Goal: Task Accomplishment & Management: Use online tool/utility

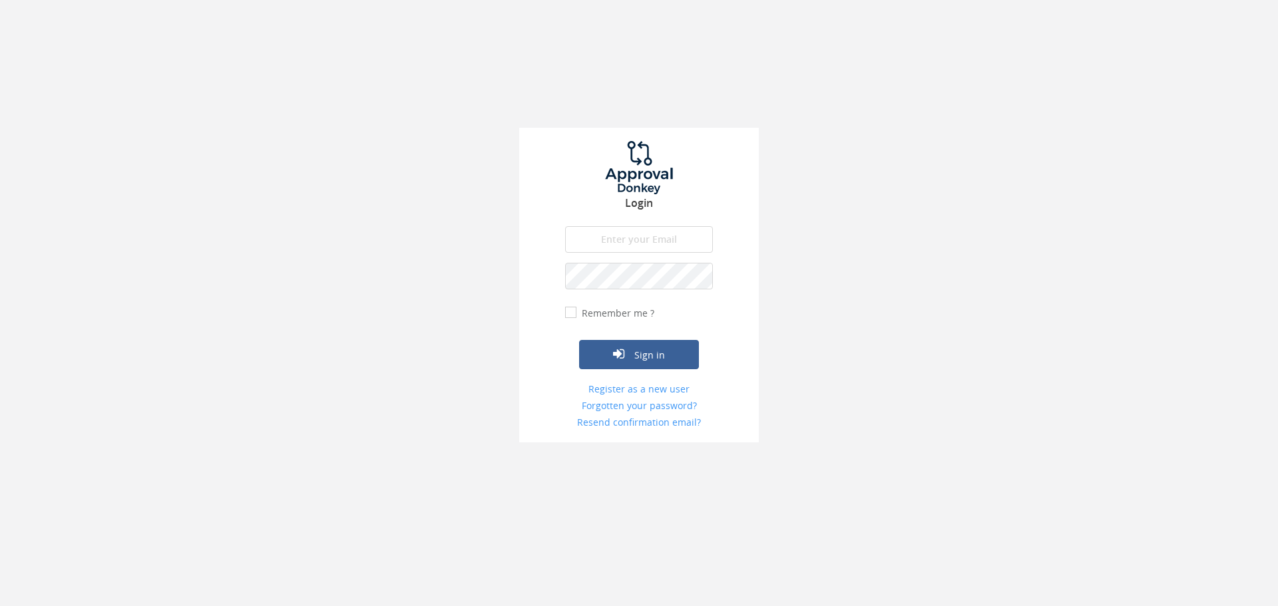
click at [619, 240] on input "email" at bounding box center [639, 239] width 148 height 27
click at [644, 242] on input "[EMAIL_ADDRESS][DOMAIN_NAME]" at bounding box center [639, 239] width 148 height 27
type input "[EMAIL_ADDRESS][DOMAIN_NAME]"
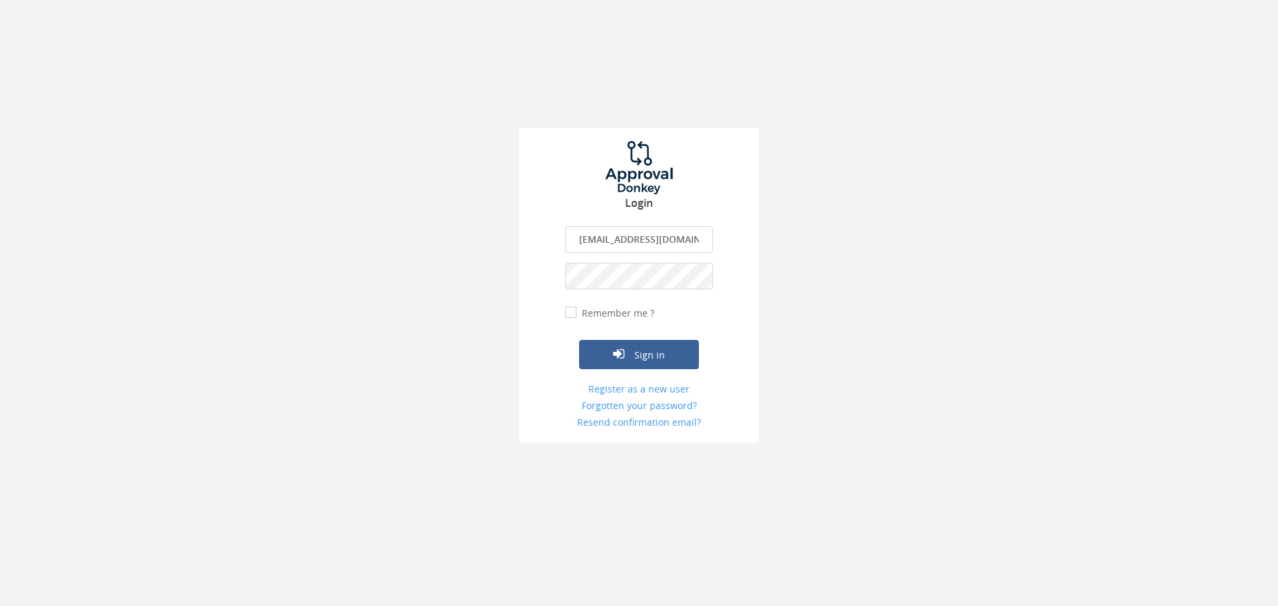
click at [579, 340] on button "Sign in" at bounding box center [639, 354] width 120 height 29
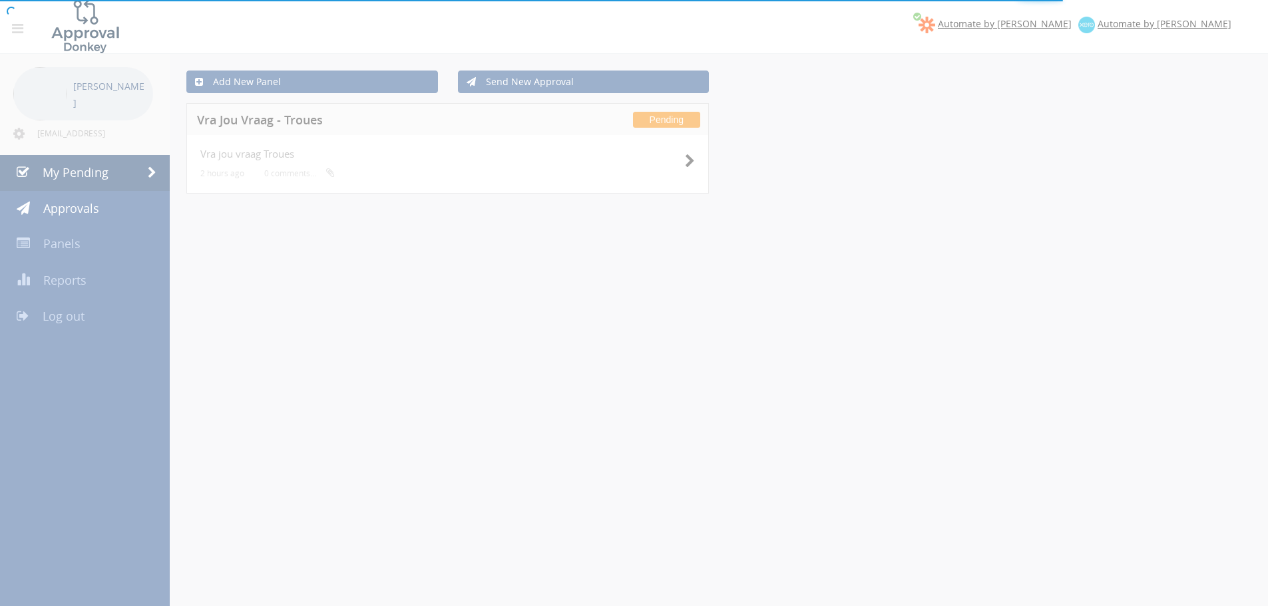
click at [698, 161] on div at bounding box center [634, 303] width 1268 height 606
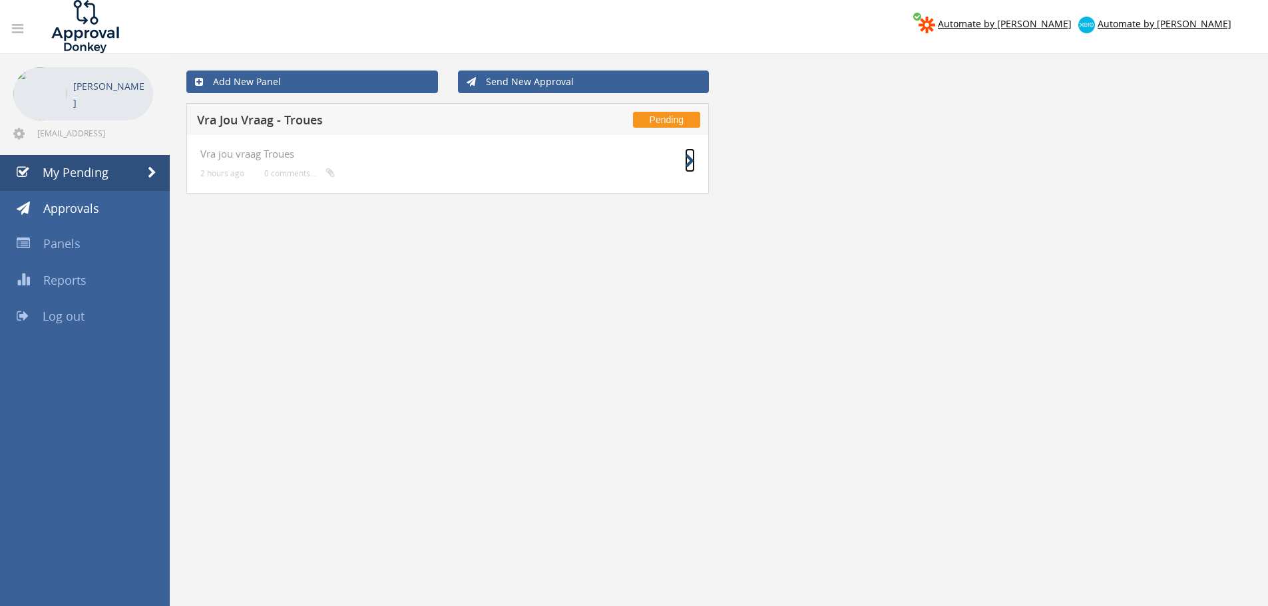
click at [689, 159] on icon at bounding box center [690, 161] width 10 height 14
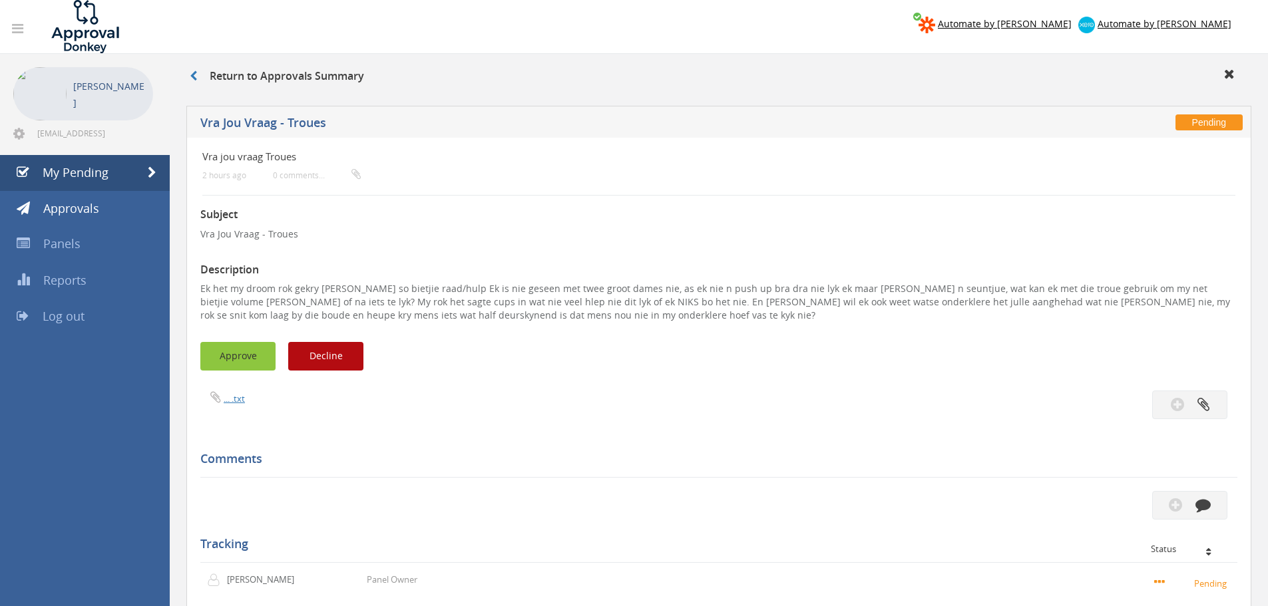
click at [221, 359] on button "Approve" at bounding box center [237, 356] width 75 height 29
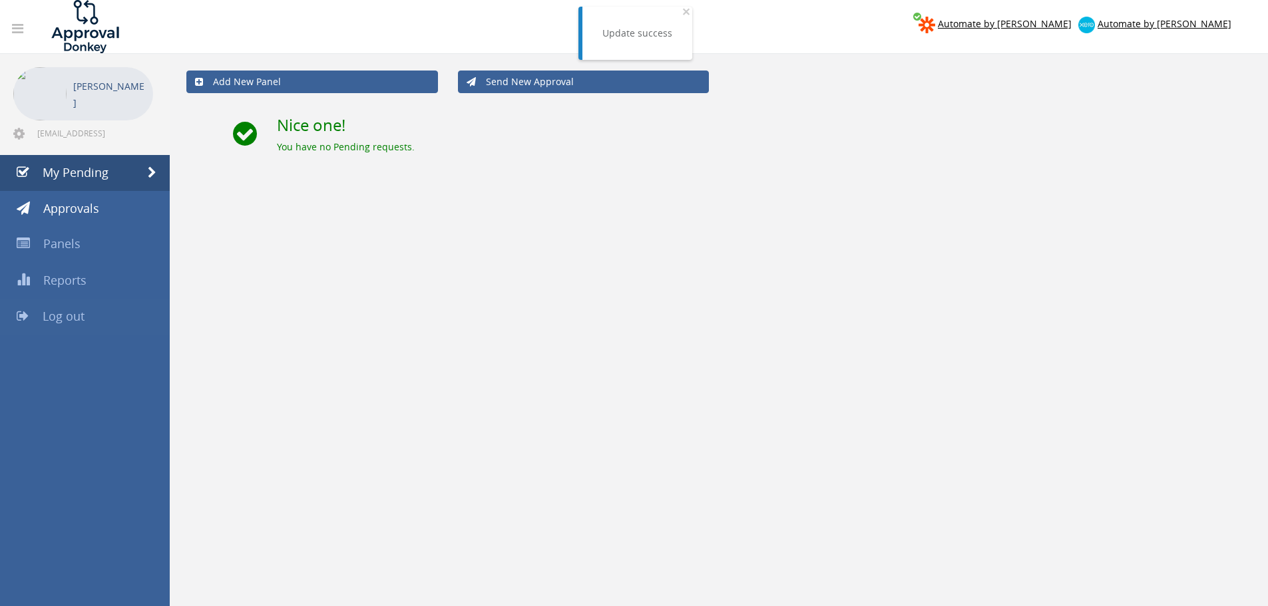
click at [83, 321] on span "Log out" at bounding box center [64, 316] width 42 height 16
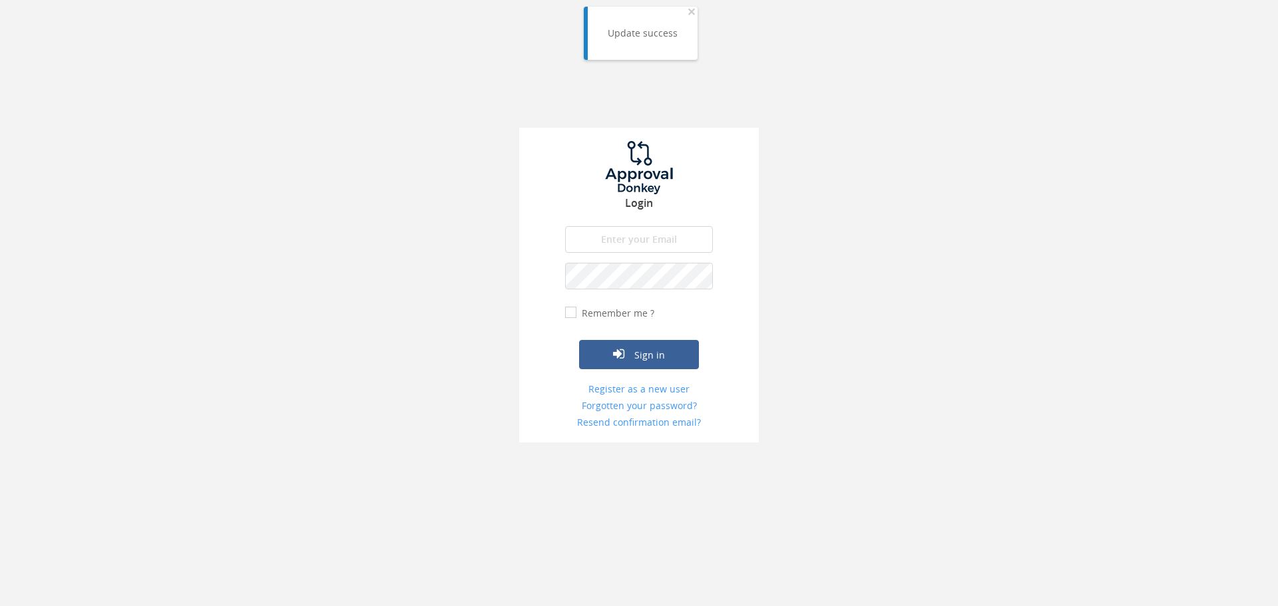
click at [664, 228] on input "email" at bounding box center [639, 239] width 148 height 27
type input "[EMAIL_ADDRESS][DOMAIN_NAME]"
click at [579, 340] on button "Sign in" at bounding box center [639, 354] width 120 height 29
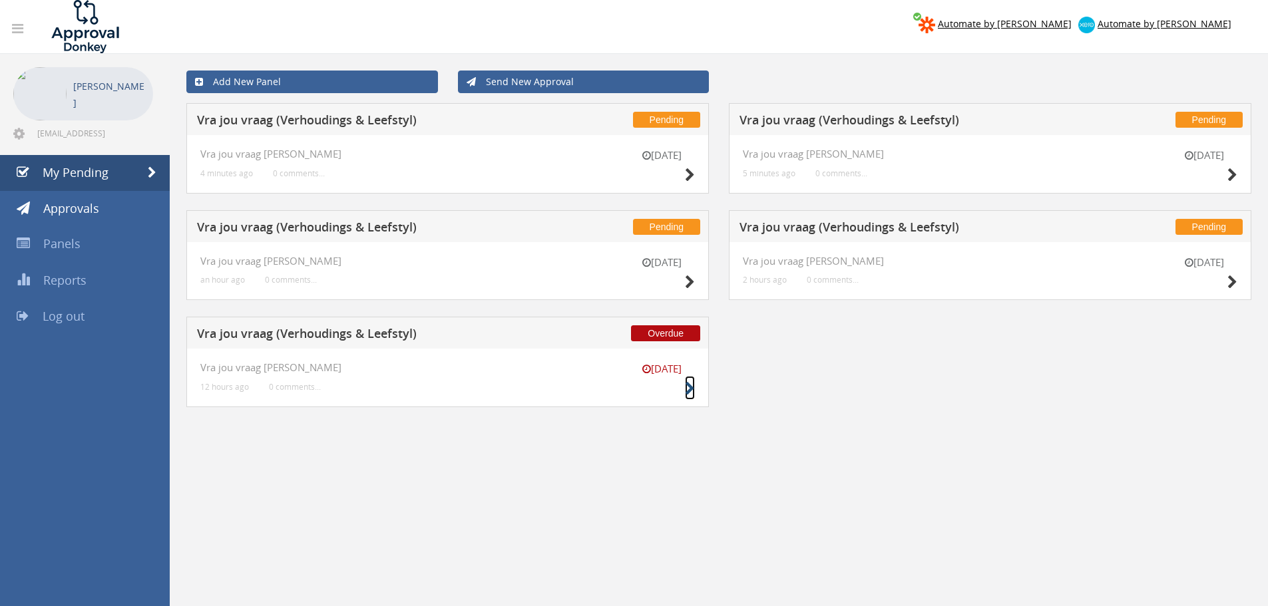
click at [692, 388] on icon at bounding box center [690, 389] width 10 height 14
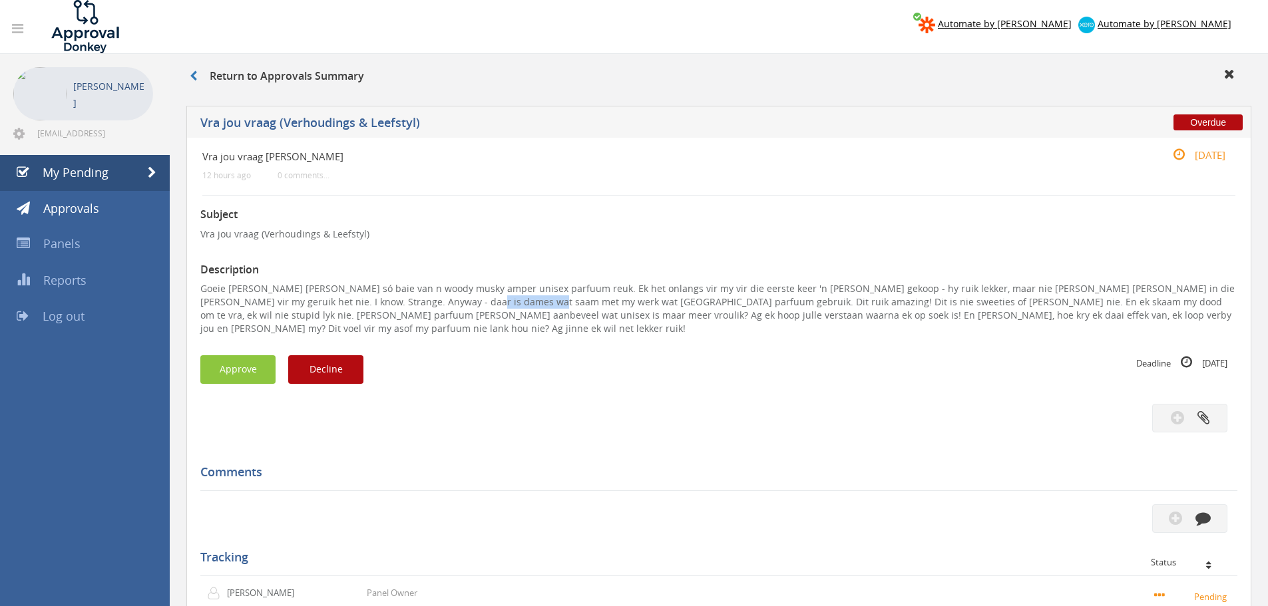
drag, startPoint x: 490, startPoint y: 303, endPoint x: 428, endPoint y: 305, distance: 62.6
click at [428, 305] on p "Goeie [PERSON_NAME] [PERSON_NAME] só baie van n woody musky amper unisex parfuu…" at bounding box center [718, 308] width 1037 height 53
click at [262, 361] on button "Approve" at bounding box center [237, 369] width 75 height 29
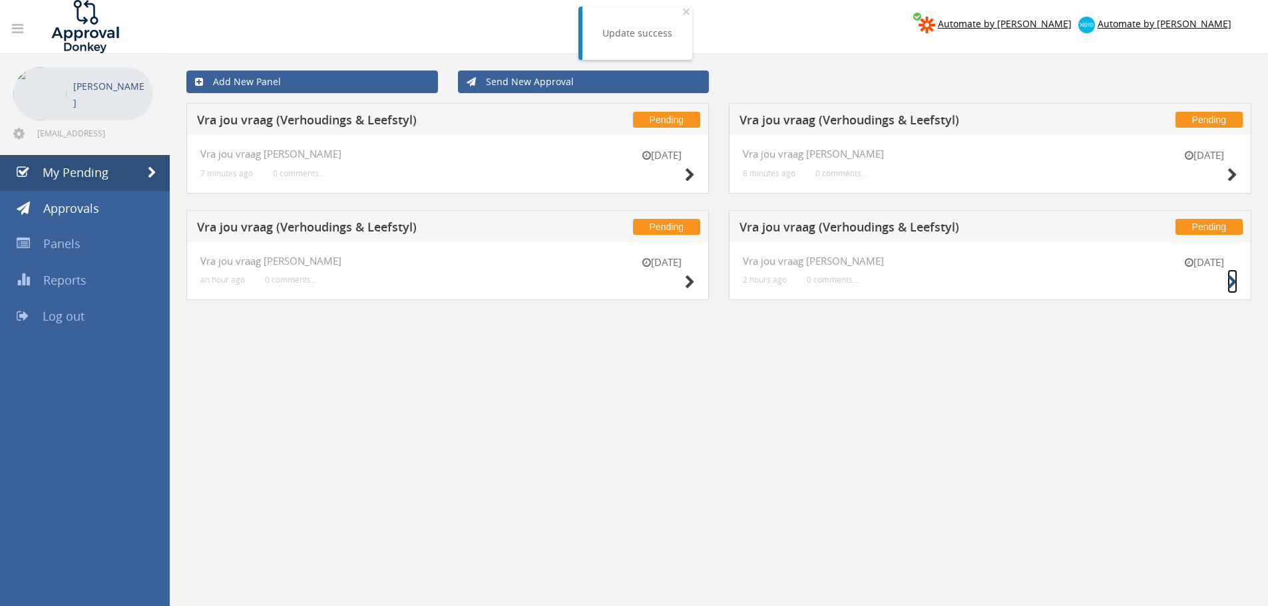
click at [1229, 279] on icon at bounding box center [1232, 283] width 10 height 14
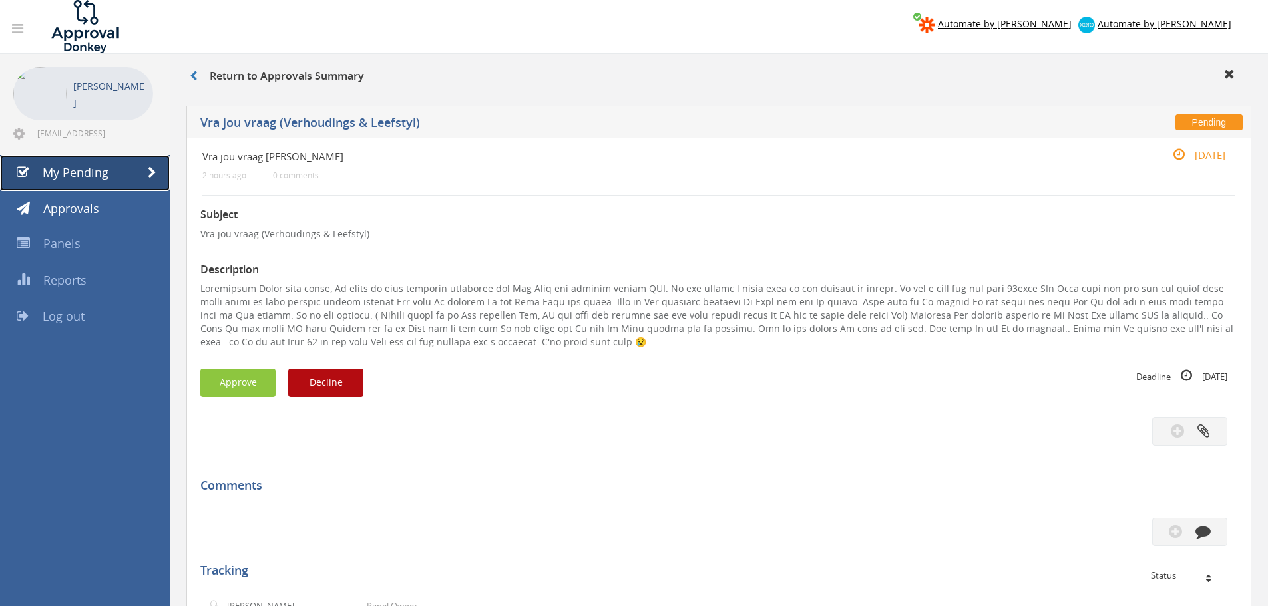
click at [65, 174] on span "My Pending" at bounding box center [76, 172] width 66 height 16
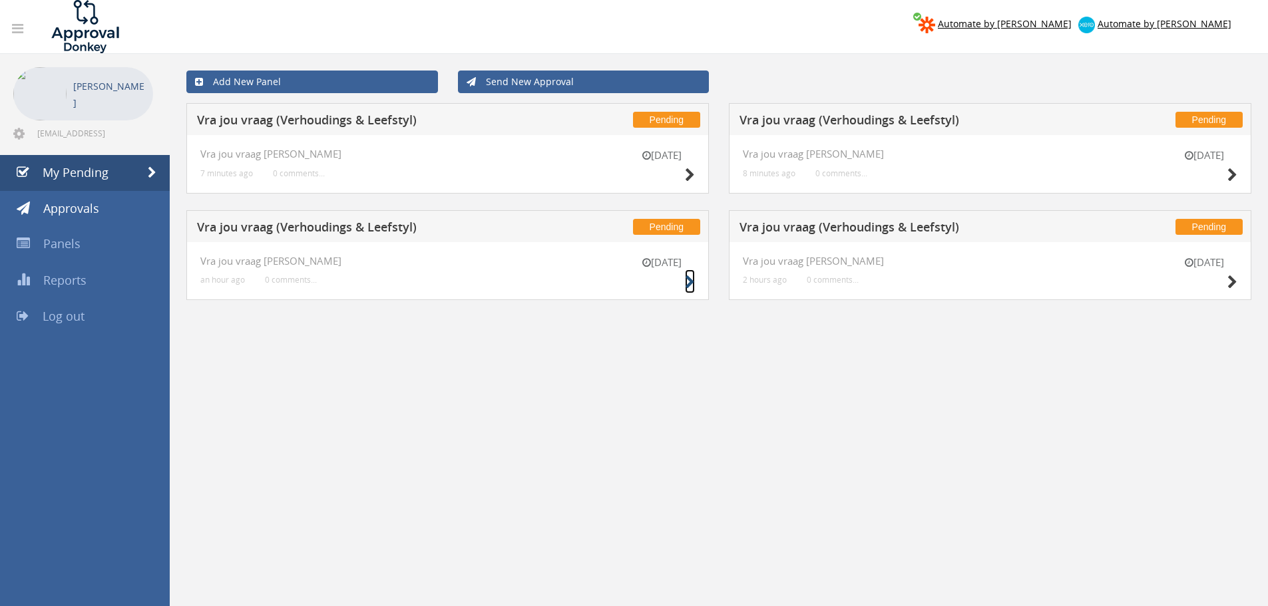
click at [691, 287] on icon at bounding box center [690, 283] width 10 height 14
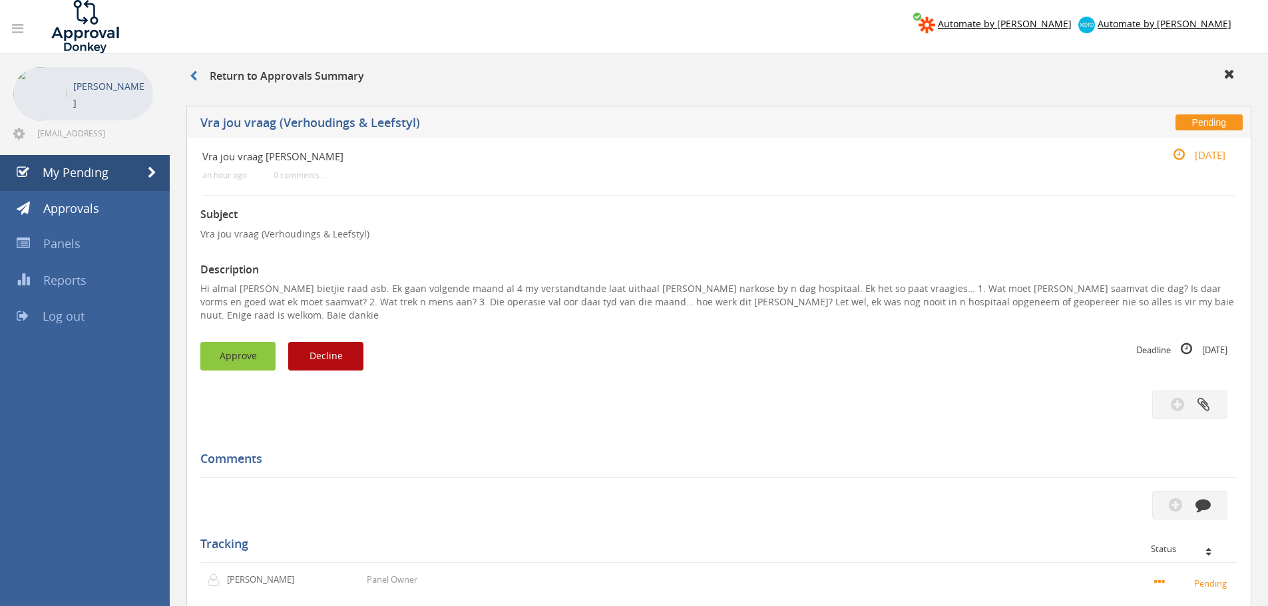
click at [256, 342] on button "Approve" at bounding box center [237, 356] width 75 height 29
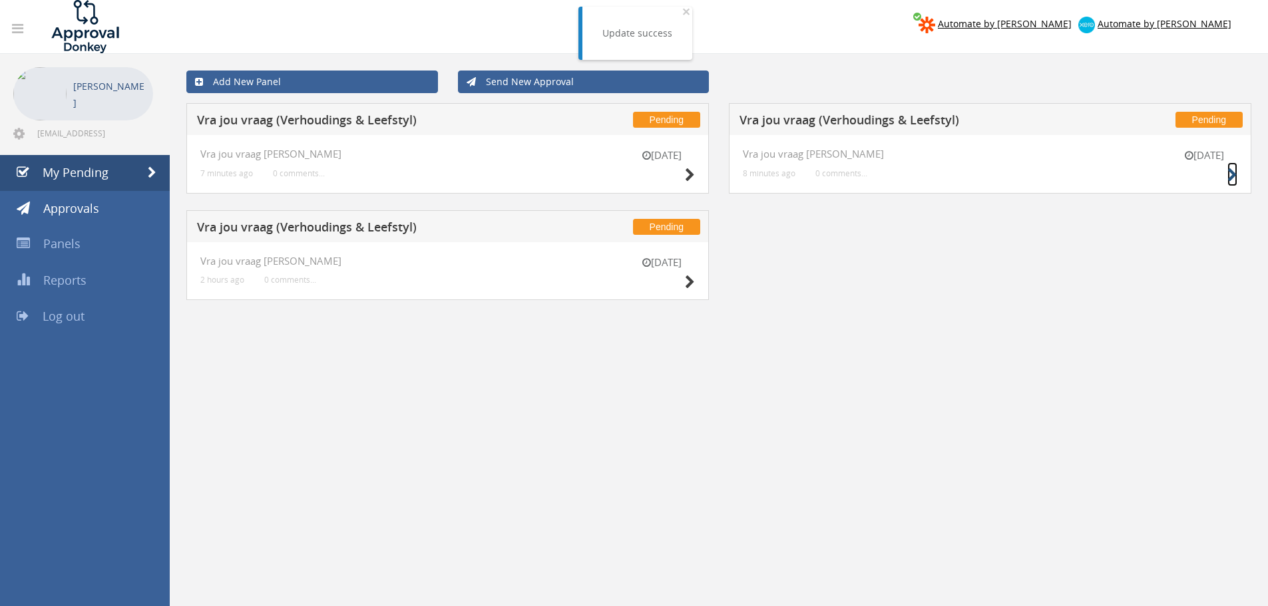
click at [1228, 166] on small at bounding box center [1232, 175] width 10 height 19
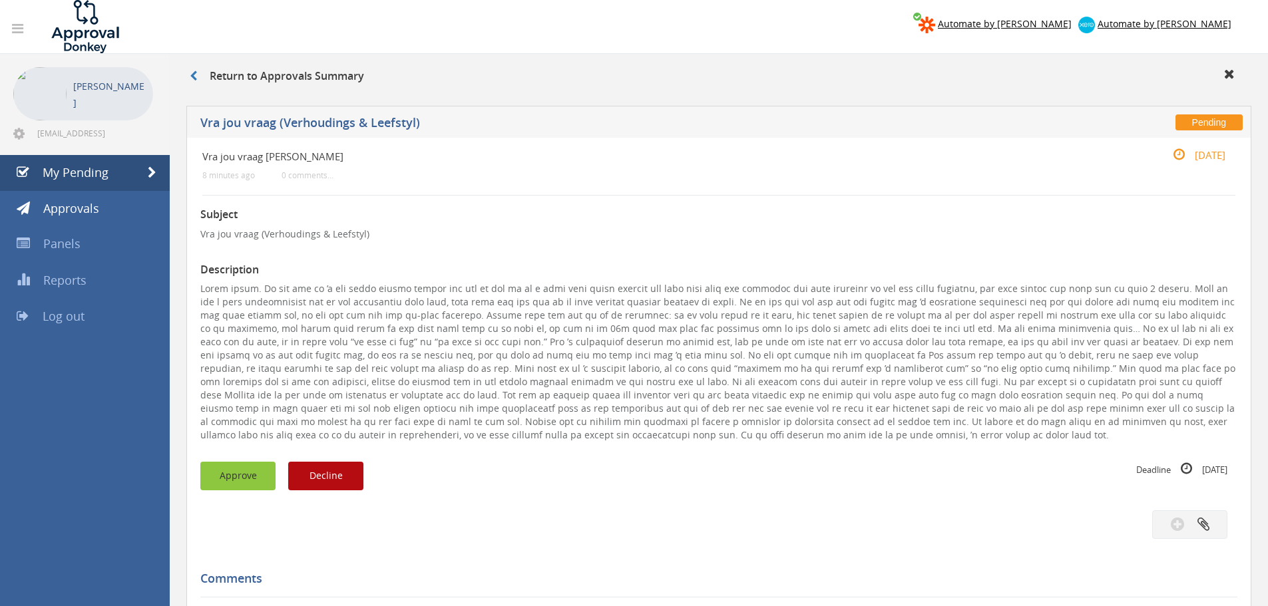
click at [236, 467] on button "Approve" at bounding box center [237, 476] width 75 height 29
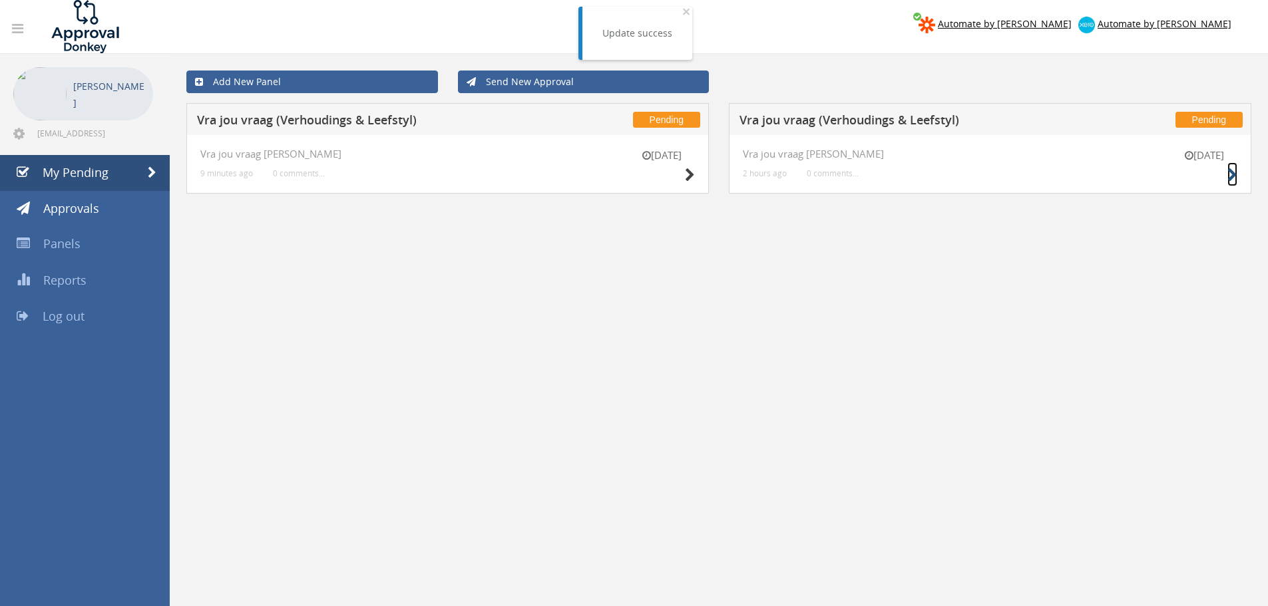
click at [1233, 171] on icon at bounding box center [1232, 175] width 10 height 14
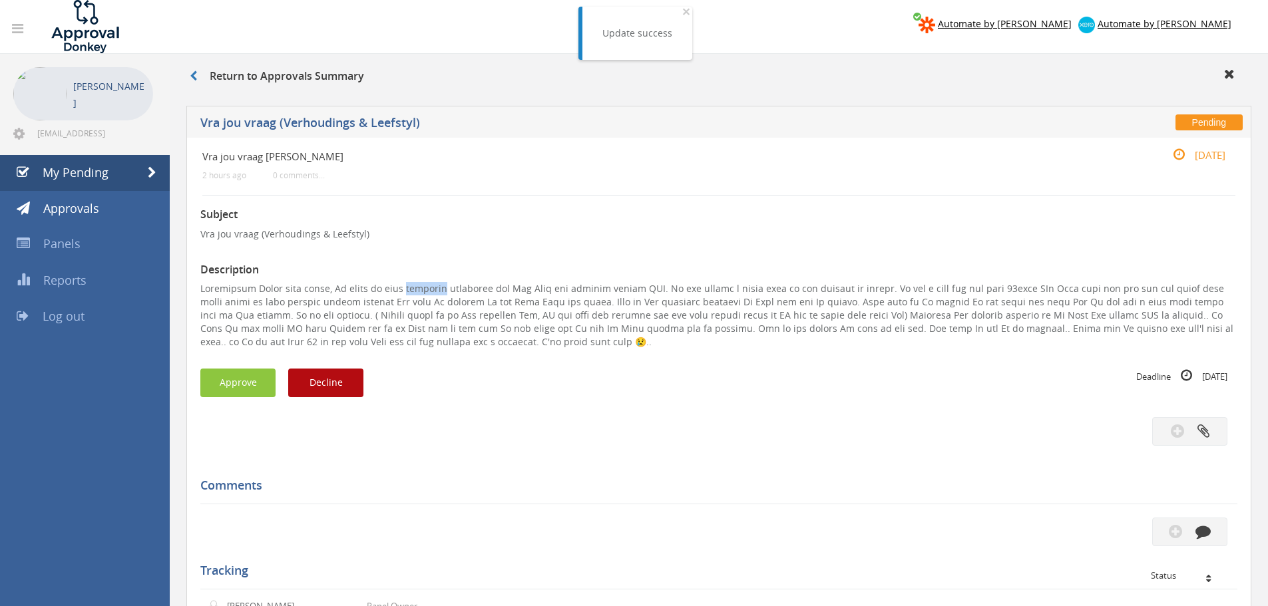
drag, startPoint x: 445, startPoint y: 289, endPoint x: 404, endPoint y: 289, distance: 40.6
click at [404, 289] on p at bounding box center [718, 315] width 1037 height 67
copy p "konndood"
